Goal: Information Seeking & Learning: Understand process/instructions

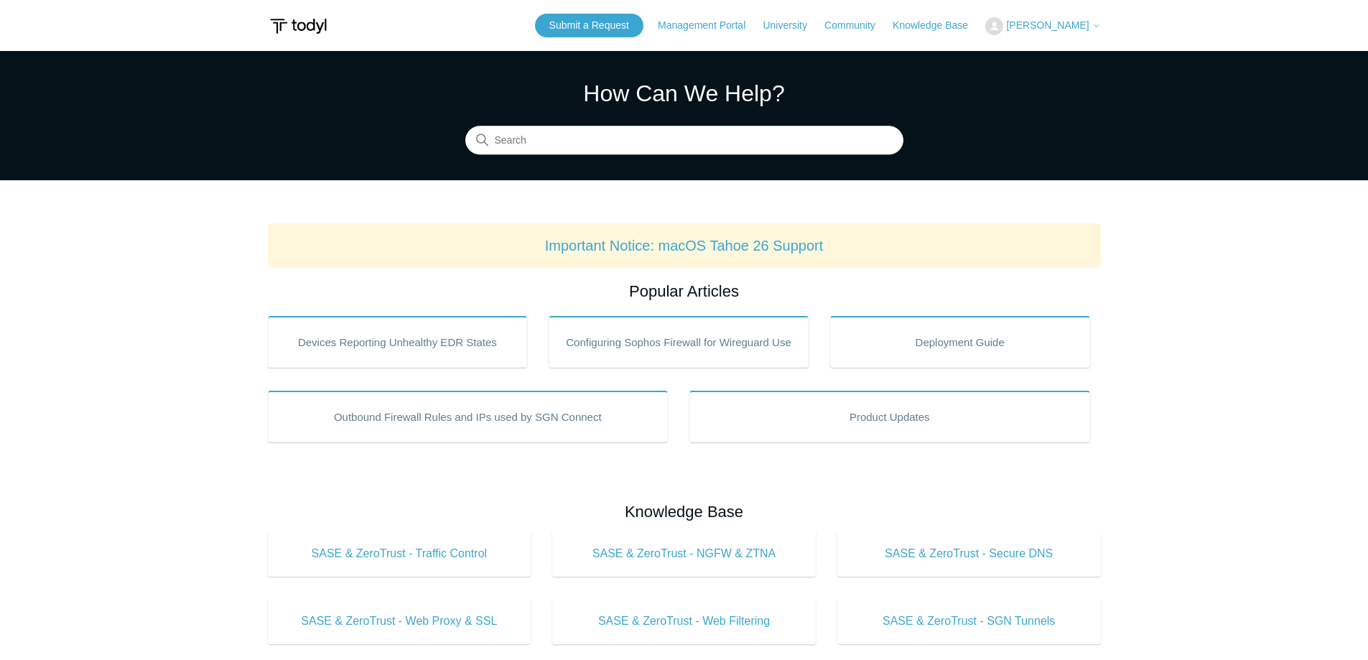
click at [617, 137] on input "Search" at bounding box center [684, 140] width 438 height 29
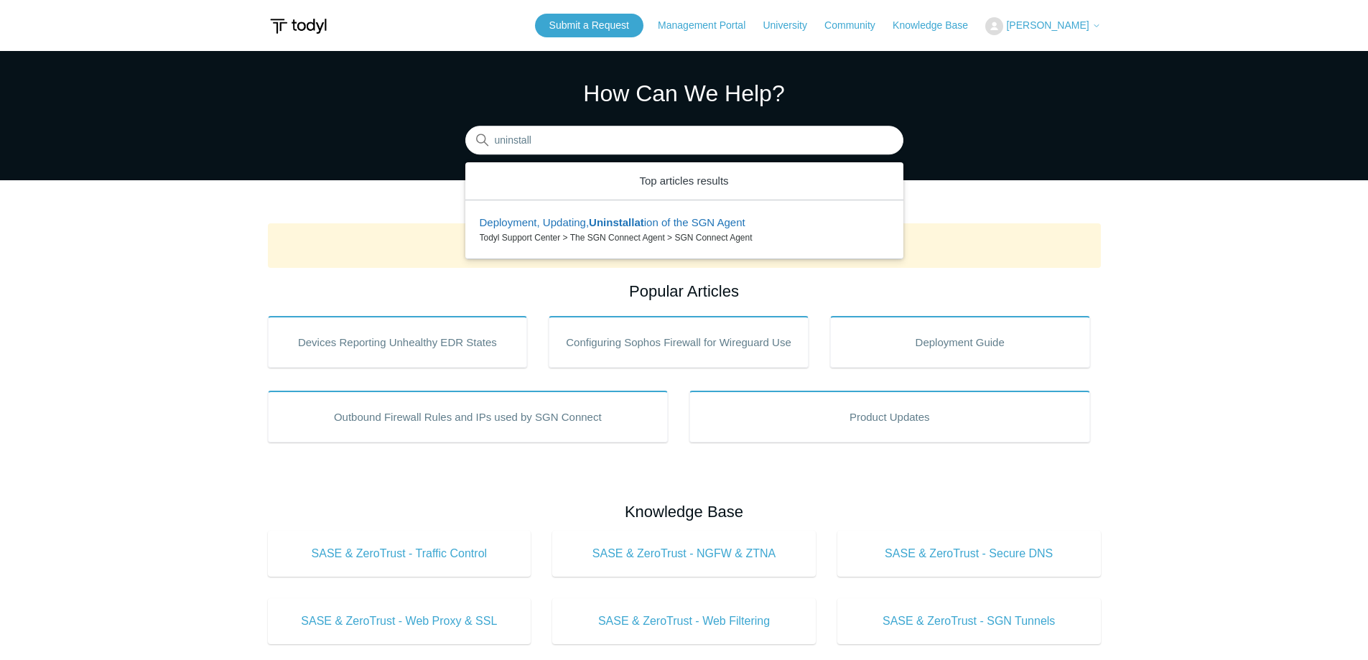
type input "uninstall"
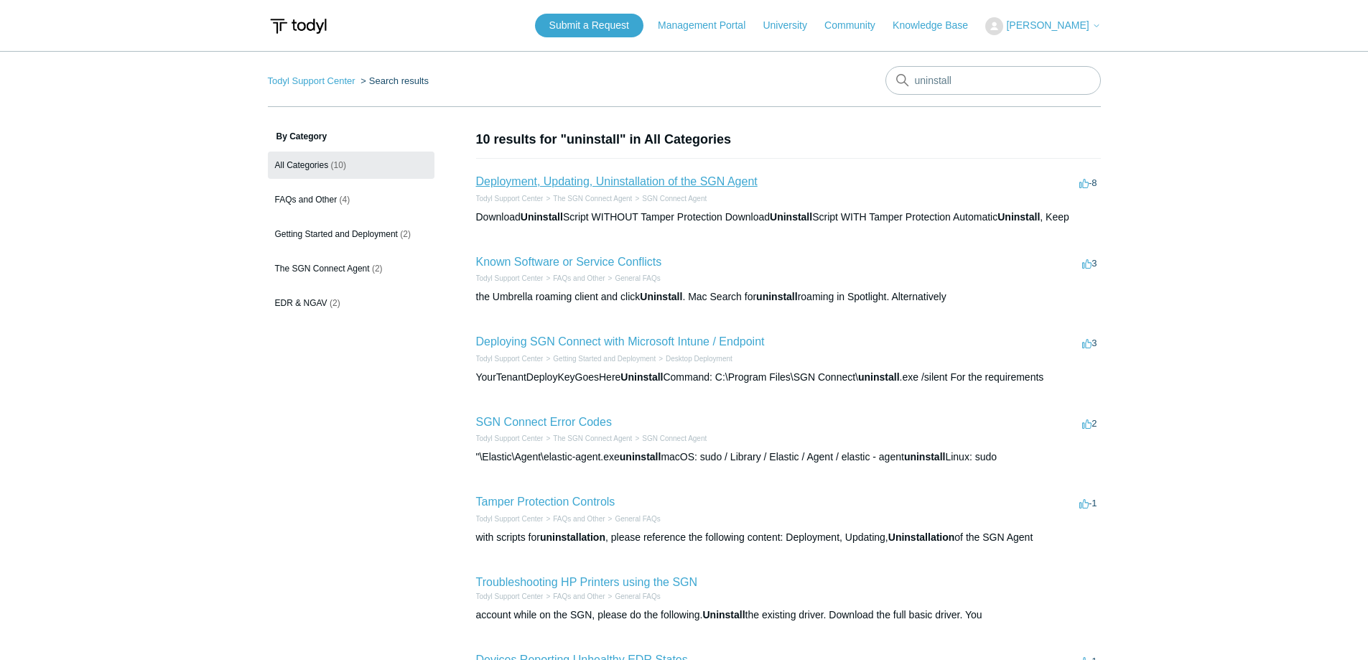
click at [710, 185] on link "Deployment, Updating, Uninstallation of the SGN Agent" at bounding box center [617, 181] width 282 height 12
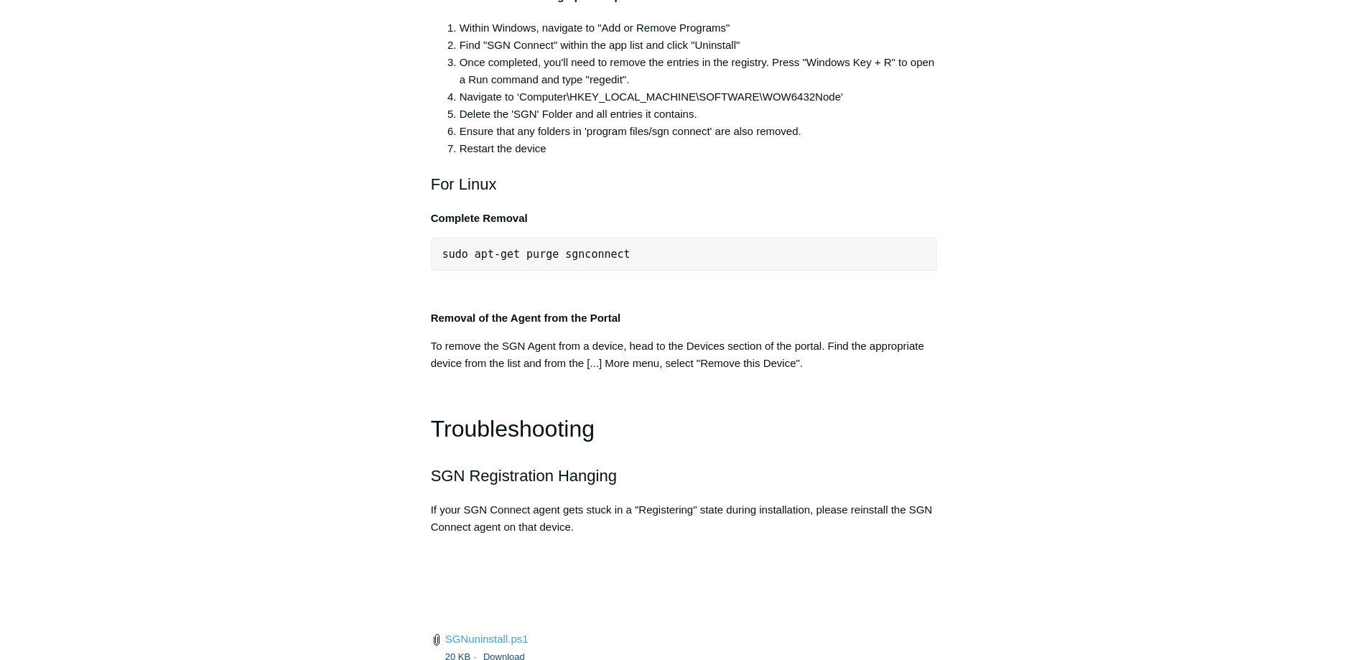
scroll to position [2945, 0]
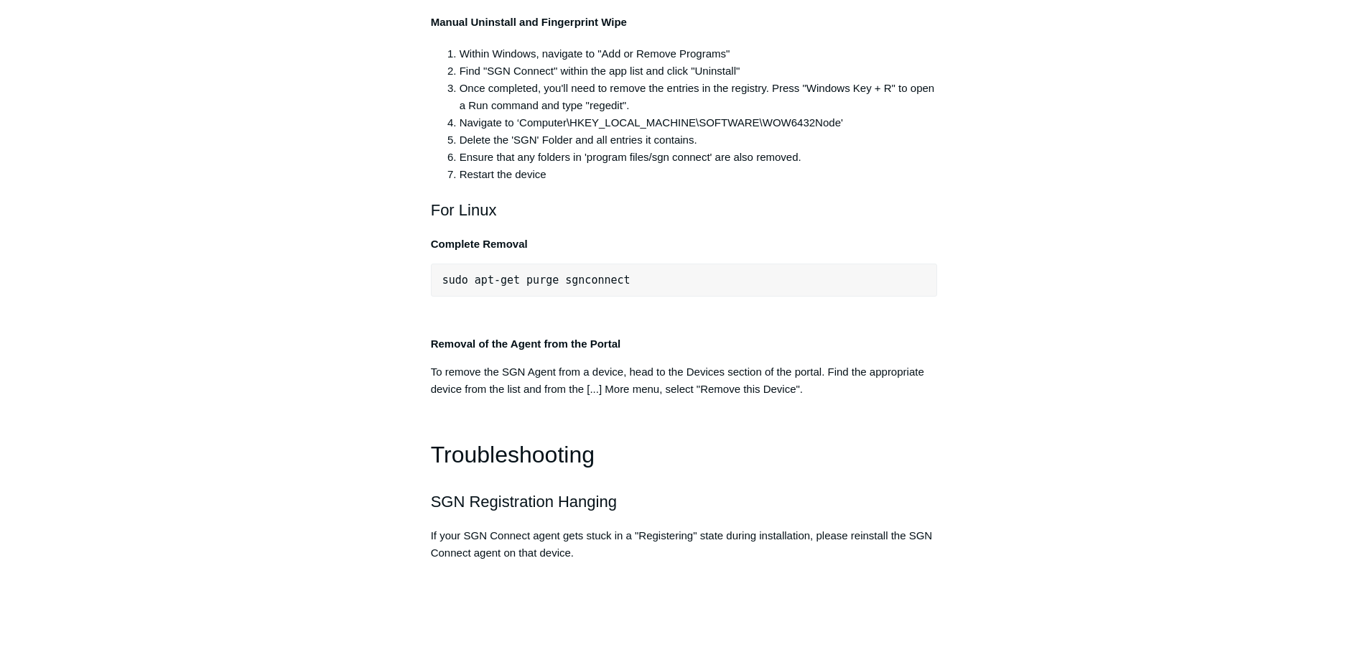
drag, startPoint x: 715, startPoint y: 149, endPoint x: 442, endPoint y: 164, distance: 274.0
copy span ""C:\Program Files\SGN Connect\uninstall.exe""
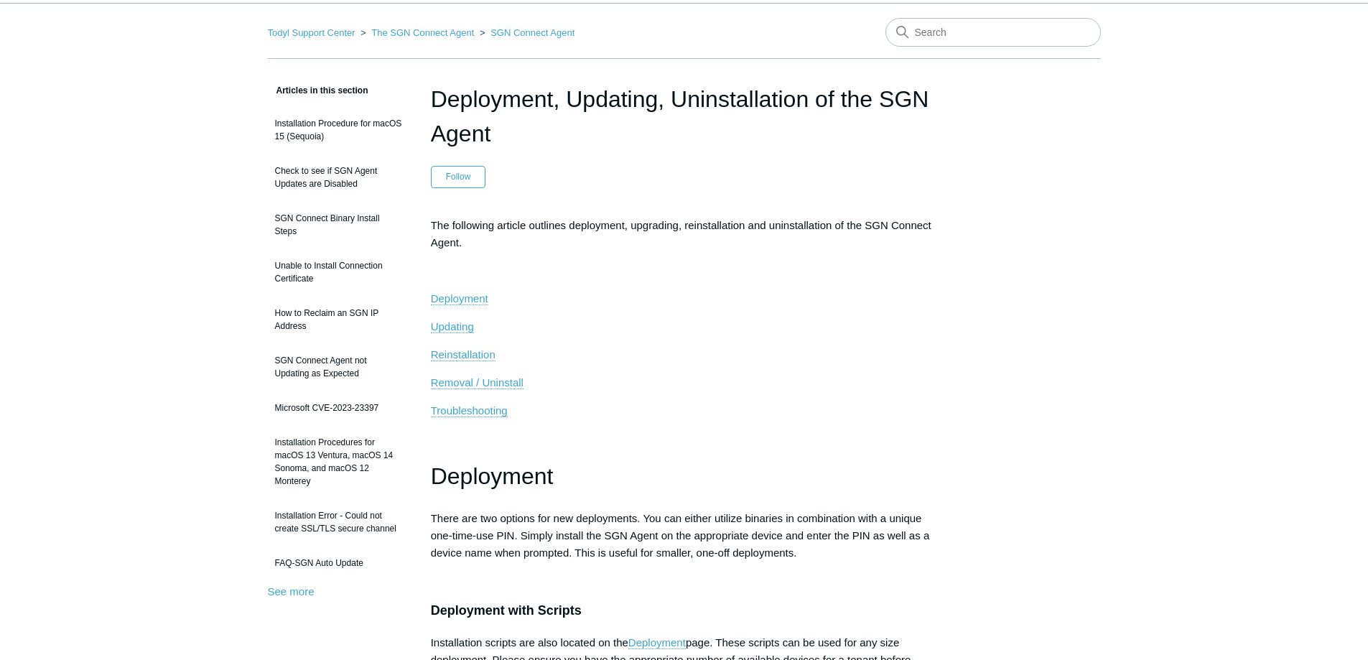
scroll to position [0, 0]
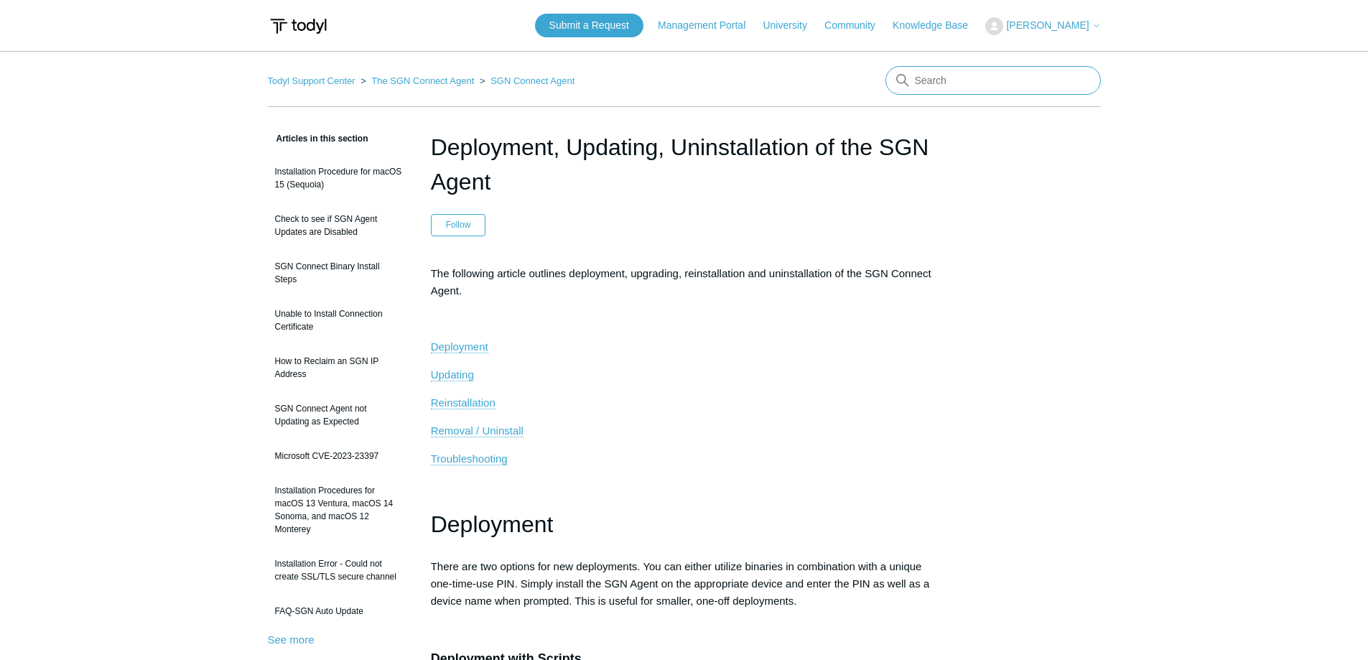
click at [976, 91] on input "Search" at bounding box center [993, 80] width 215 height 29
type input "applying routes"
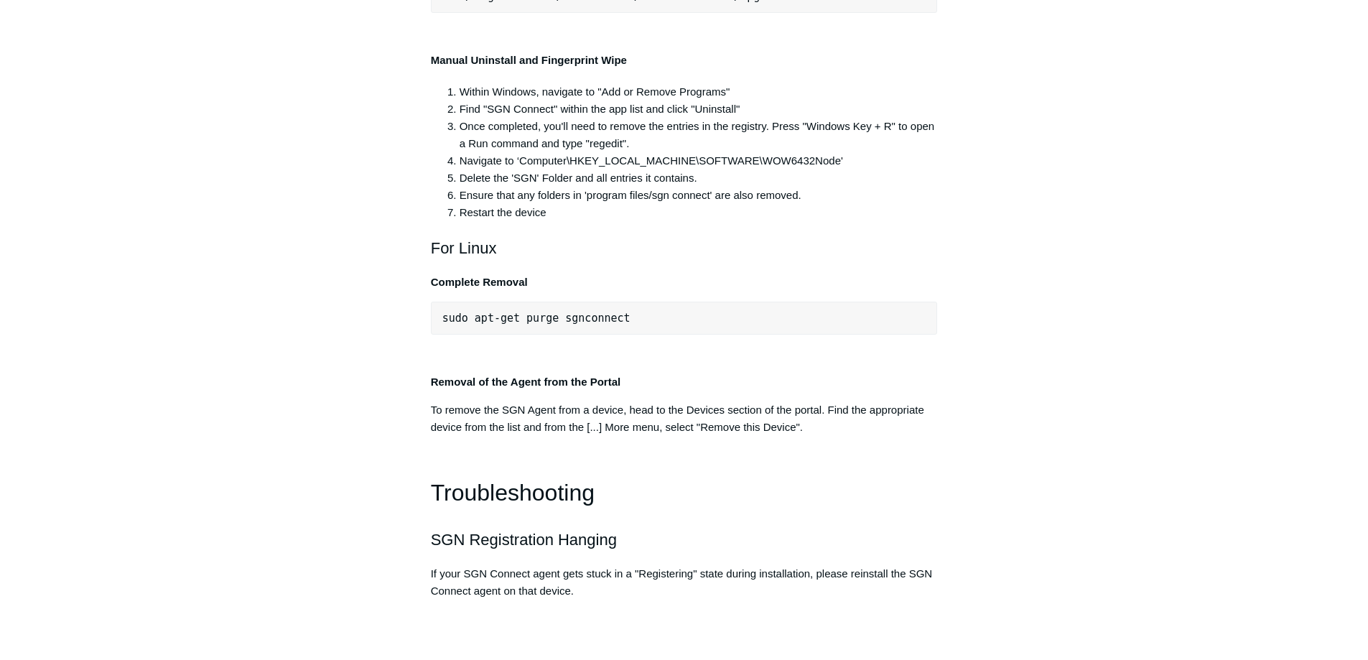
scroll to position [2873, 0]
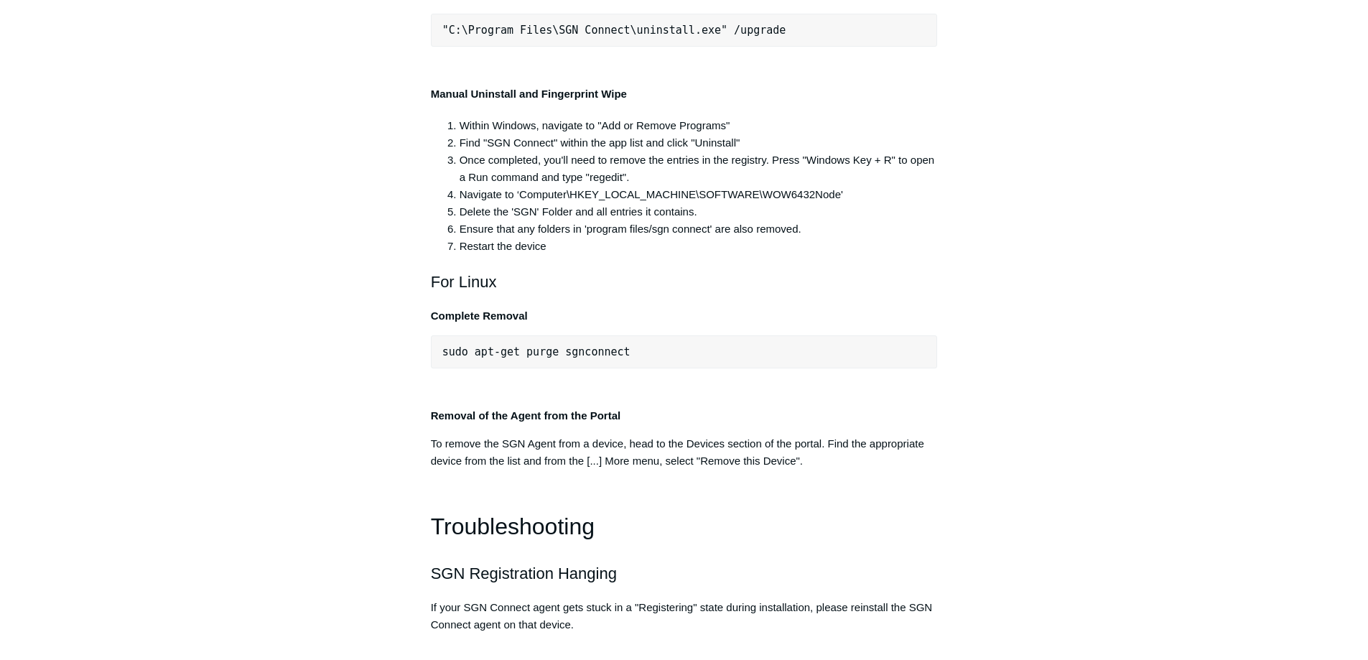
drag, startPoint x: 727, startPoint y: 231, endPoint x: 440, endPoint y: 224, distance: 286.6
copy span ""C:\Program Files\SGN Connect\uninstall.exe""
